Goal: Find specific page/section: Find specific page/section

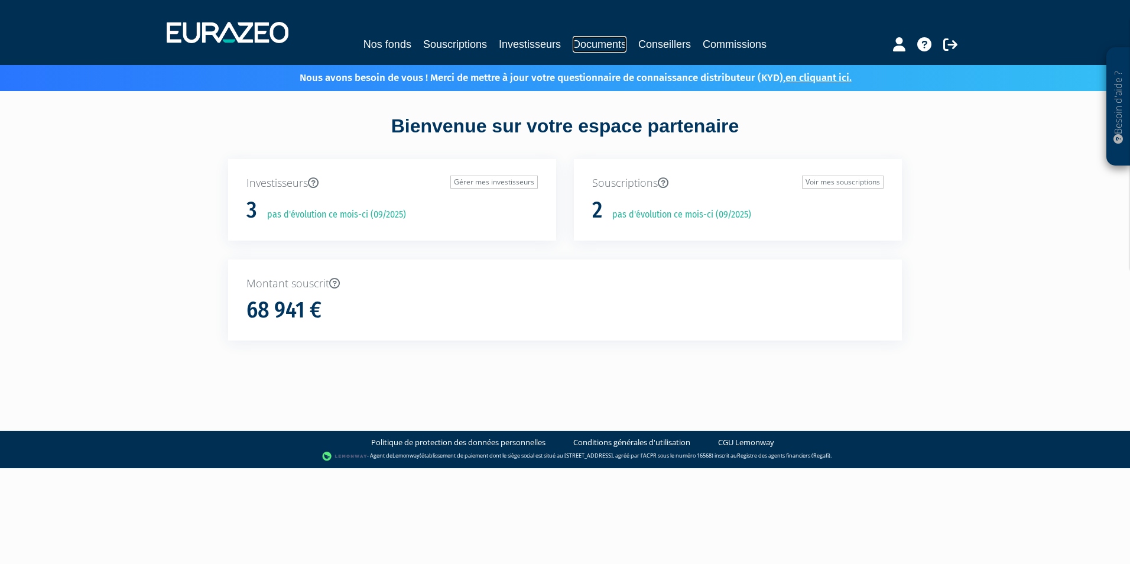
click at [614, 44] on link "Documents" at bounding box center [600, 44] width 54 height 17
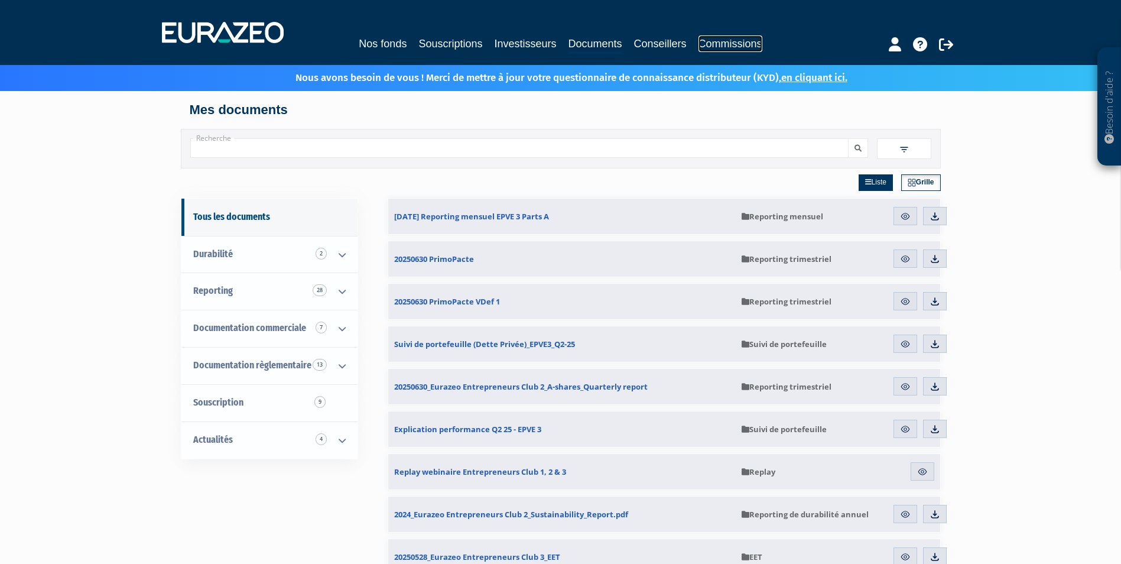
click at [739, 46] on link "Commissions" at bounding box center [731, 43] width 64 height 17
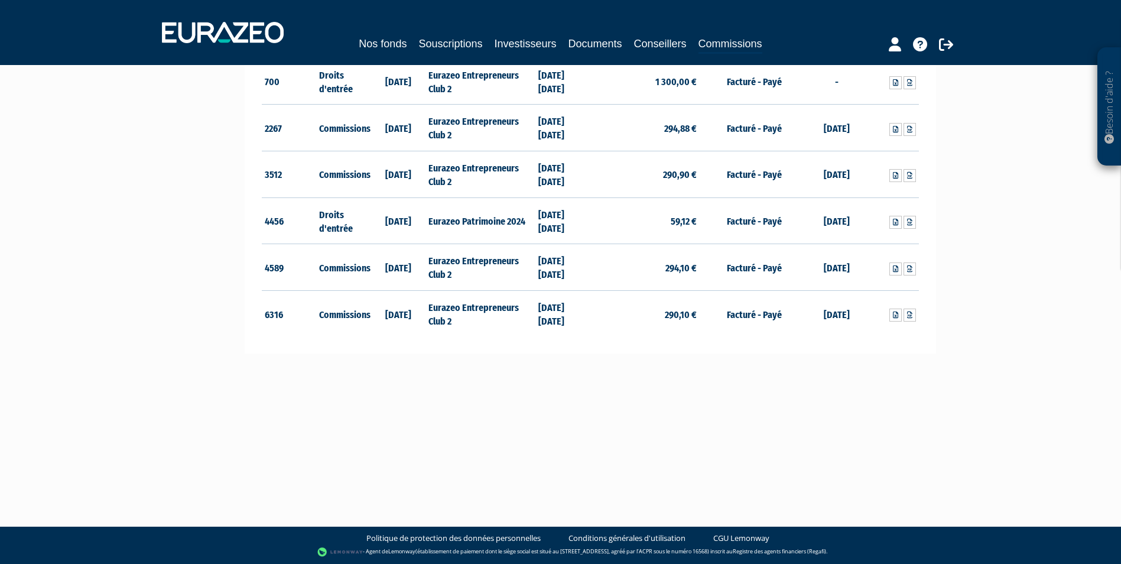
scroll to position [194, 0]
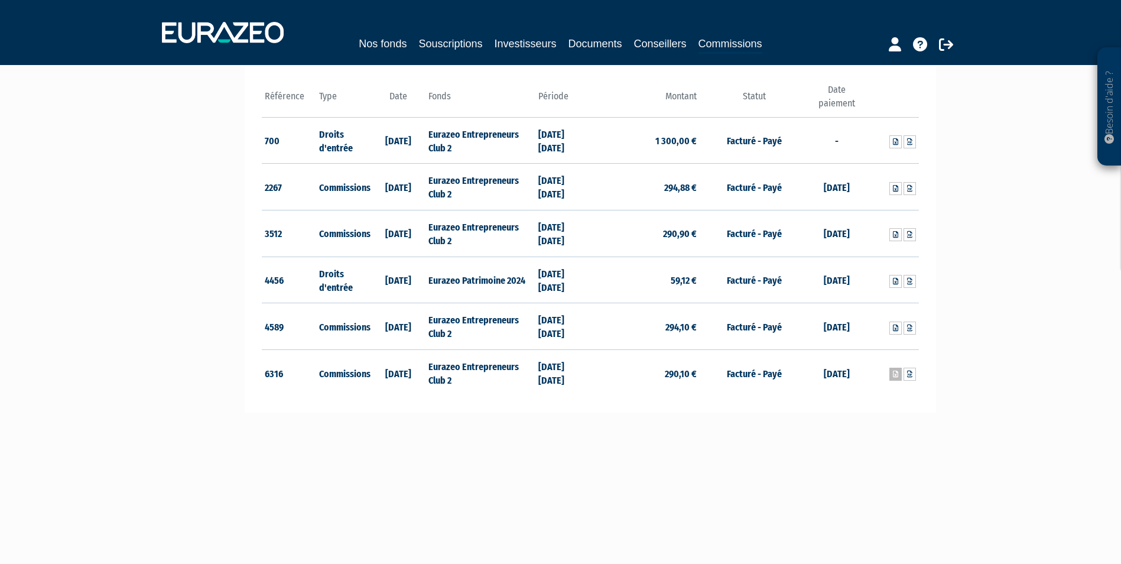
click at [899, 372] on link at bounding box center [896, 374] width 12 height 13
click at [911, 378] on icon at bounding box center [909, 374] width 5 height 7
